Goal: Entertainment & Leisure: Browse casually

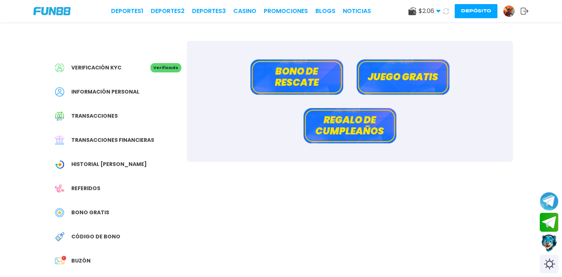
click at [326, 79] on button "Bono de rescate" at bounding box center [296, 76] width 93 height 35
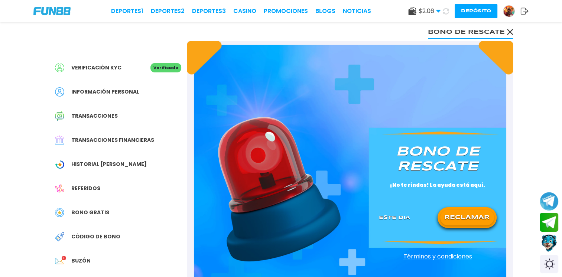
click at [464, 214] on button "RECLAMAR" at bounding box center [467, 218] width 54 height 16
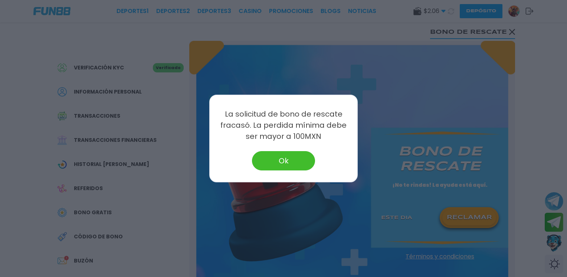
click at [283, 157] on button "Ok" at bounding box center [283, 160] width 63 height 19
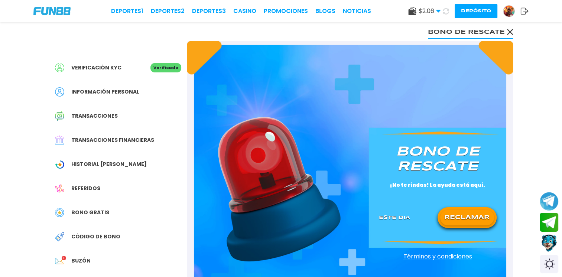
click at [248, 12] on link "CASINO" at bounding box center [244, 11] width 23 height 9
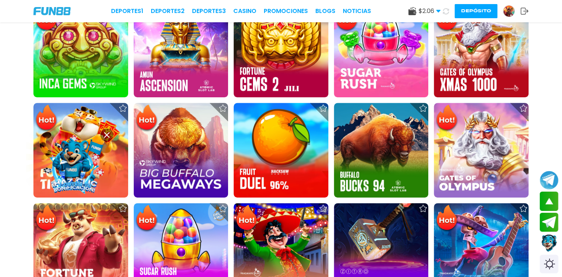
scroll to position [451, 0]
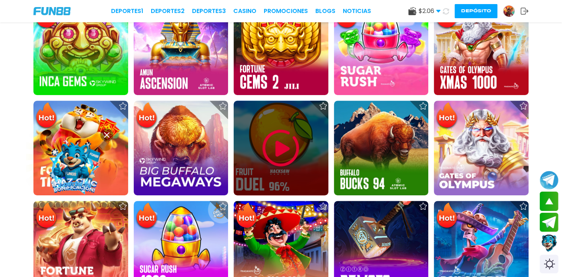
click at [283, 141] on img at bounding box center [280, 148] width 45 height 45
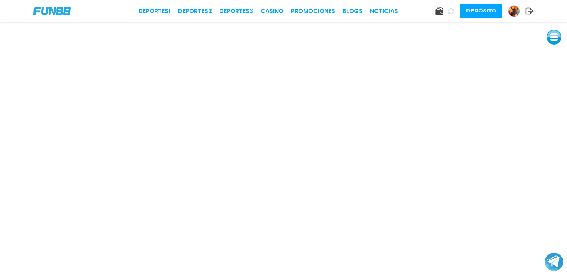
click at [271, 9] on link "CASINO" at bounding box center [272, 11] width 23 height 9
